Goal: Communication & Community: Answer question/provide support

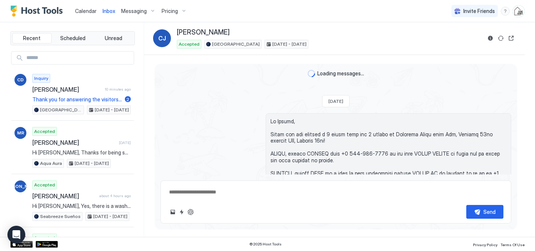
scroll to position [521, 0]
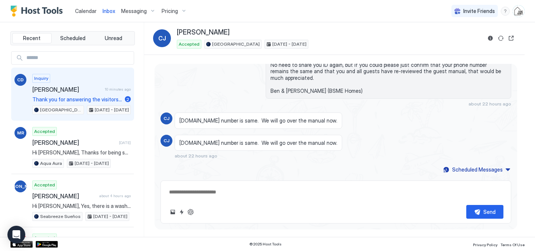
click at [83, 88] on span "[PERSON_NAME]" at bounding box center [66, 89] width 69 height 7
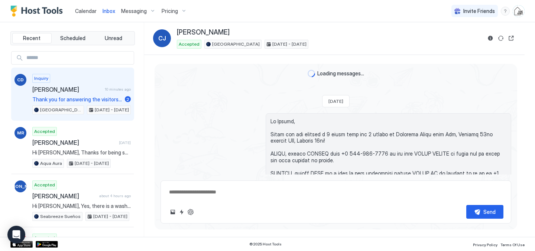
type textarea "*"
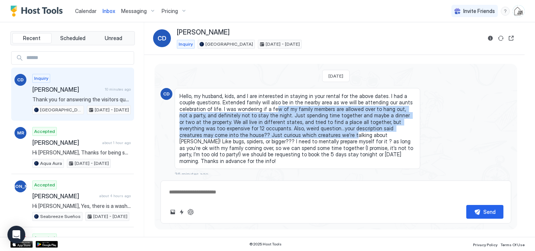
drag, startPoint x: 240, startPoint y: 106, endPoint x: 250, endPoint y: 133, distance: 28.6
click at [250, 133] on span "Hello, my husband, kids, and I are interested in staying in your rental for the…" at bounding box center [297, 129] width 236 height 72
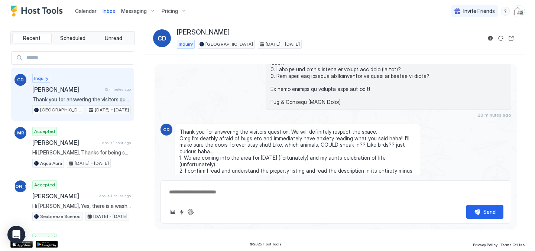
scroll to position [296, 0]
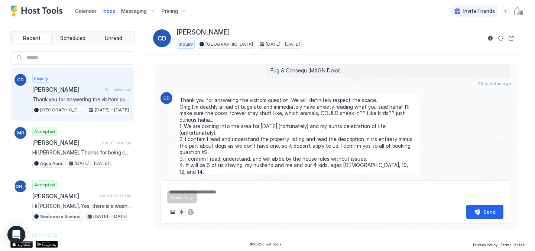
click at [184, 214] on button "Quick reply" at bounding box center [181, 212] width 9 height 9
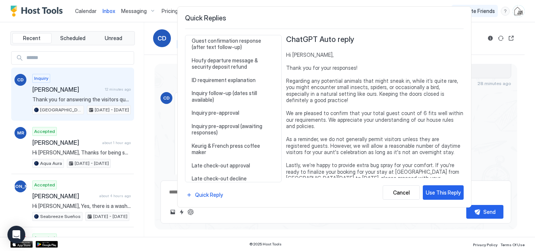
scroll to position [417, 0]
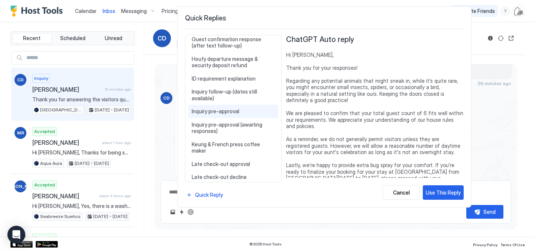
click at [210, 113] on span "Inquiry pre-approval" at bounding box center [233, 111] width 83 height 7
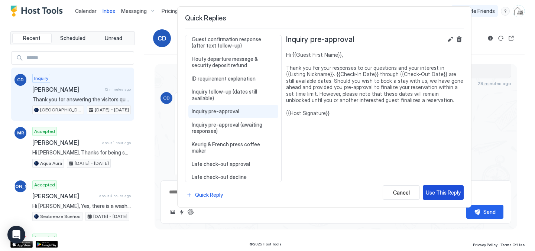
click at [443, 194] on div "Use This Reply" at bounding box center [443, 193] width 35 height 8
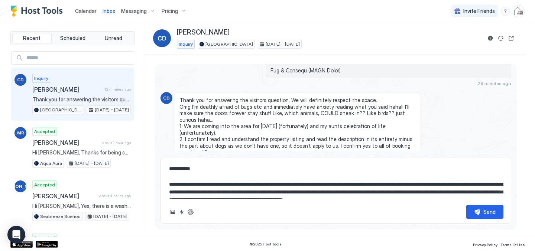
click at [232, 187] on textarea "**********" at bounding box center [335, 180] width 335 height 37
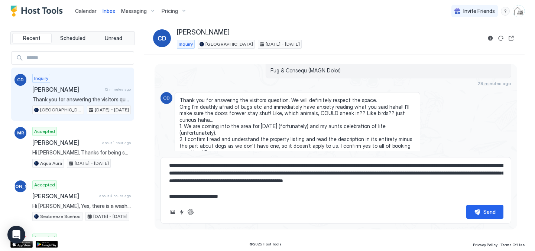
scroll to position [23, 0]
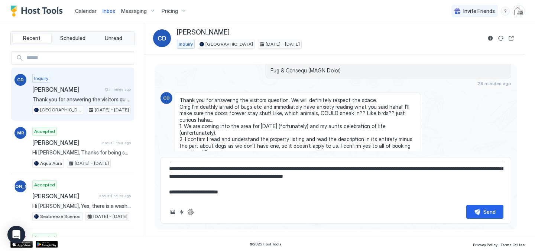
type textarea "**********"
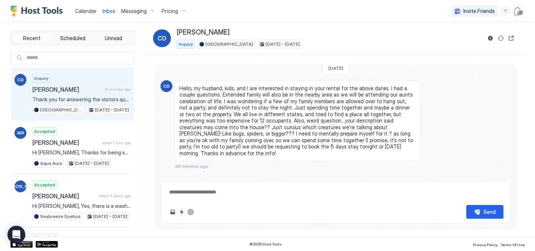
scroll to position [0, 0]
